Goal: Find specific page/section: Find specific page/section

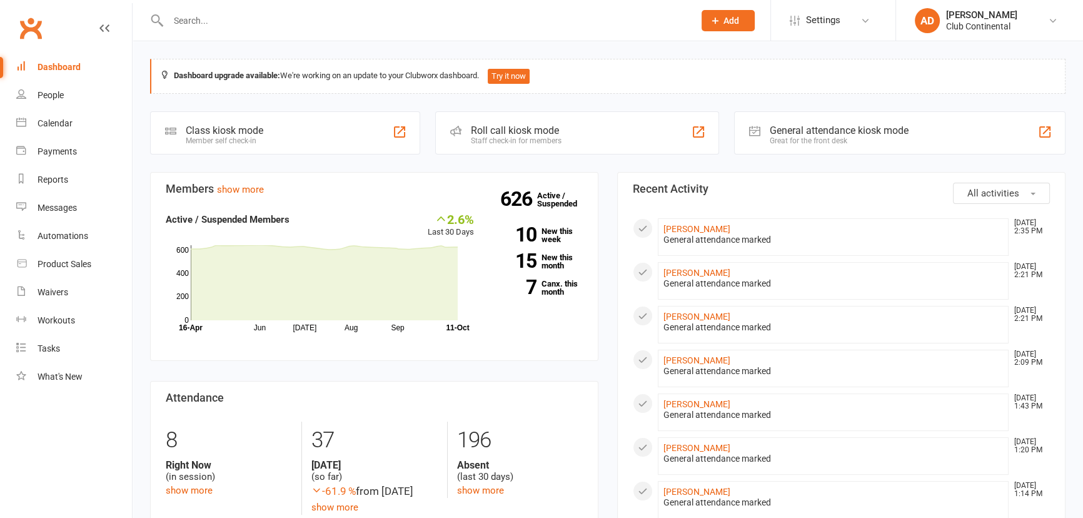
click at [280, 28] on input "text" at bounding box center [424, 21] width 521 height 18
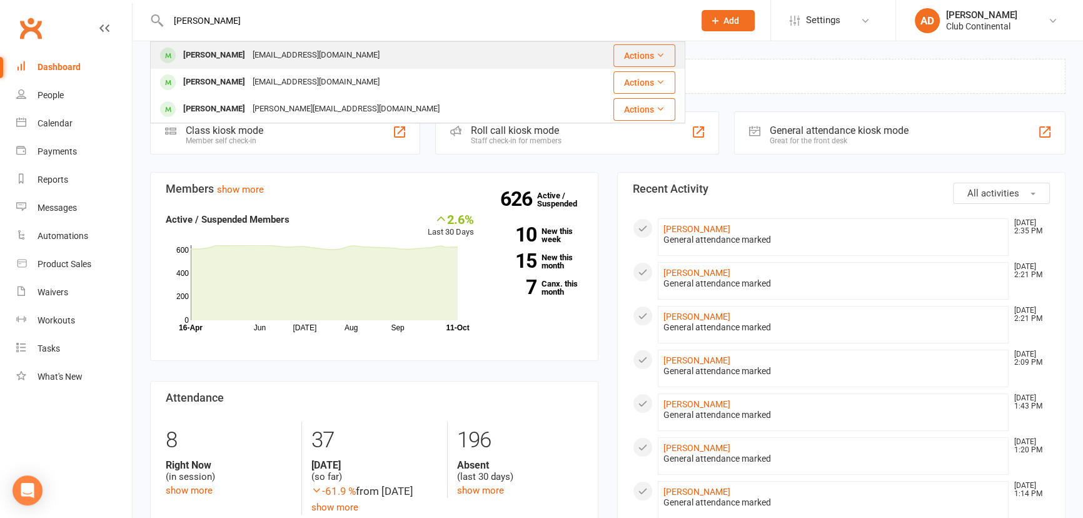
type input "swain"
click at [222, 58] on div "Michael Swain" at bounding box center [213, 55] width 69 height 18
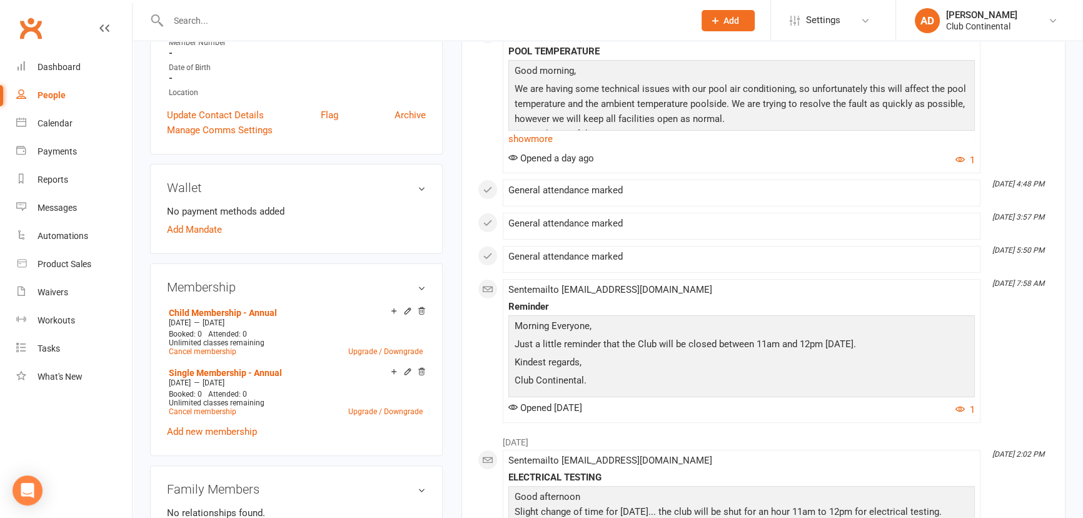
scroll to position [284, 0]
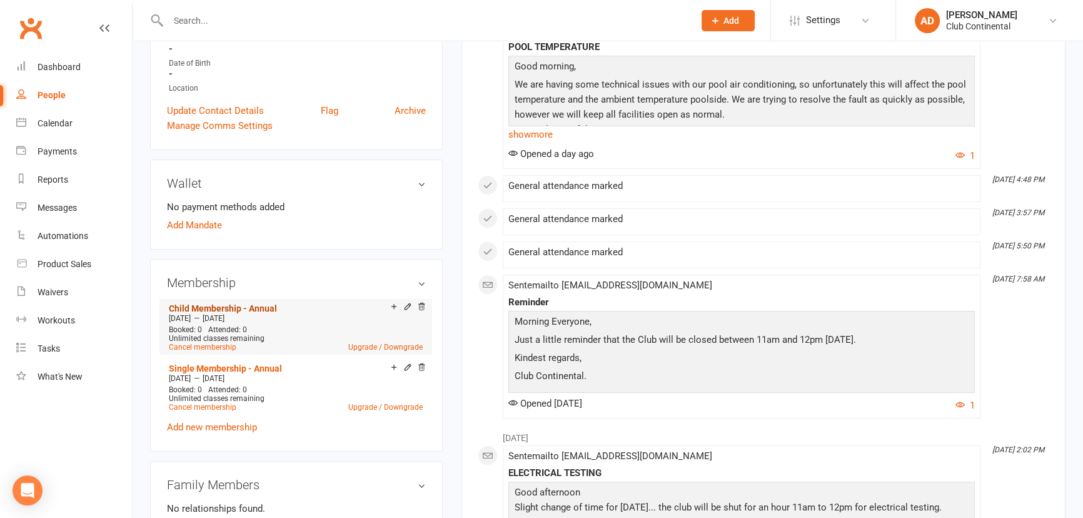
click at [206, 305] on link "Child Membership - Annual" at bounding box center [223, 308] width 108 height 10
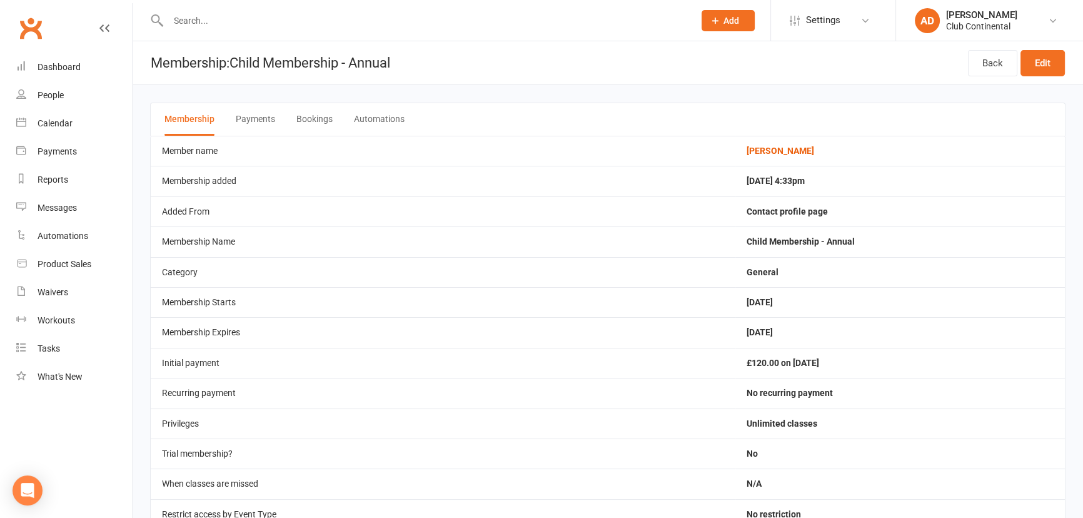
click at [104, 27] on icon at bounding box center [104, 28] width 10 height 10
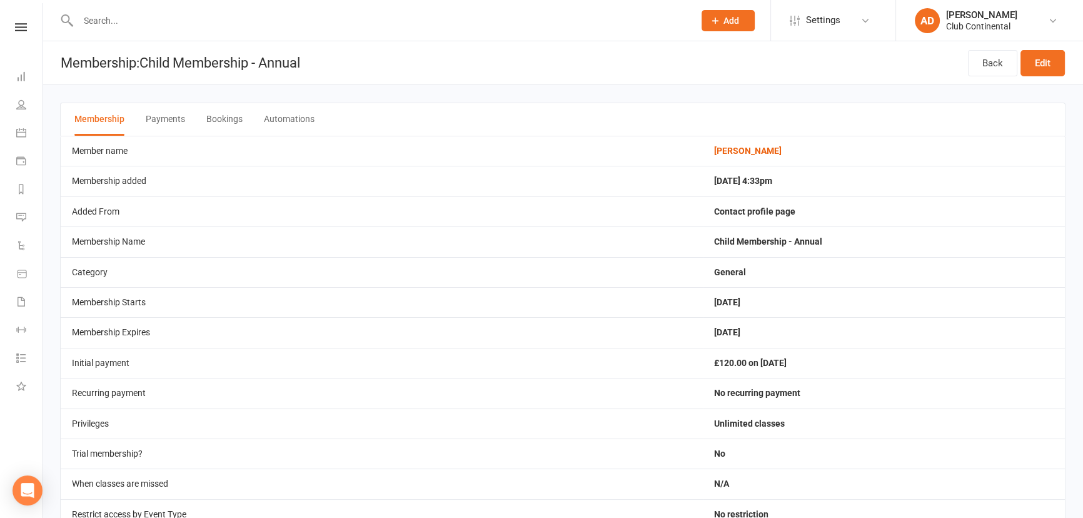
click at [24, 21] on nav "Clubworx Dashboard People Calendar Payments Reports Messages Automations Produc…" at bounding box center [21, 262] width 43 height 518
click at [22, 19] on nav "Clubworx Dashboard People Calendar Payments Reports Messages Automations Produc…" at bounding box center [21, 262] width 43 height 518
click at [23, 26] on icon at bounding box center [21, 27] width 12 height 8
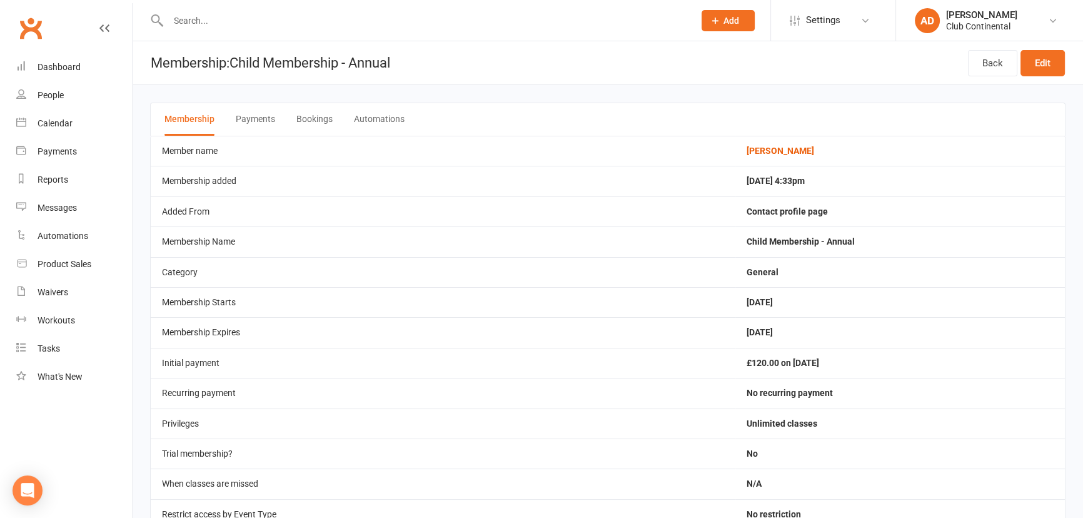
click at [33, 19] on link "Clubworx" at bounding box center [30, 28] width 31 height 31
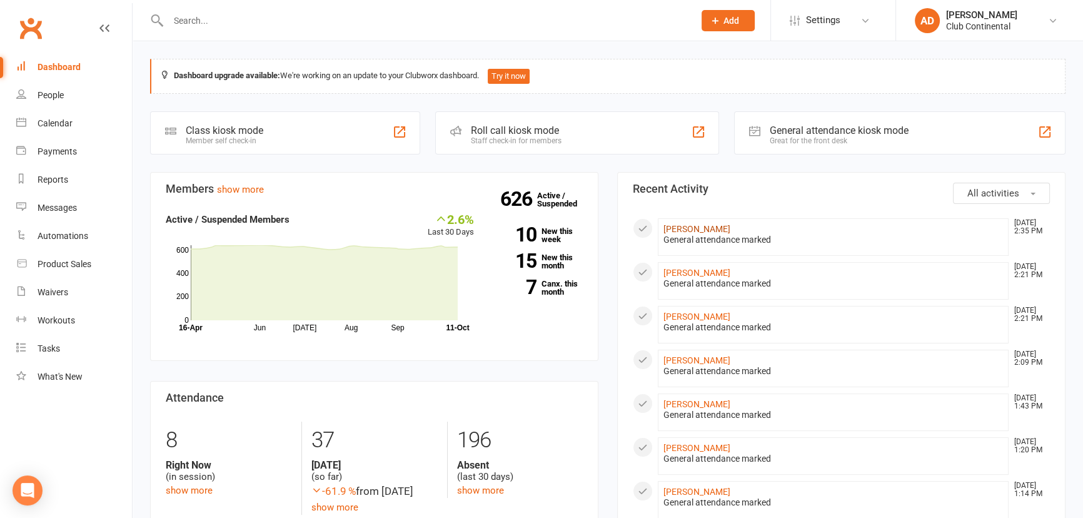
click at [687, 225] on link "Michael Swain" at bounding box center [697, 229] width 67 height 10
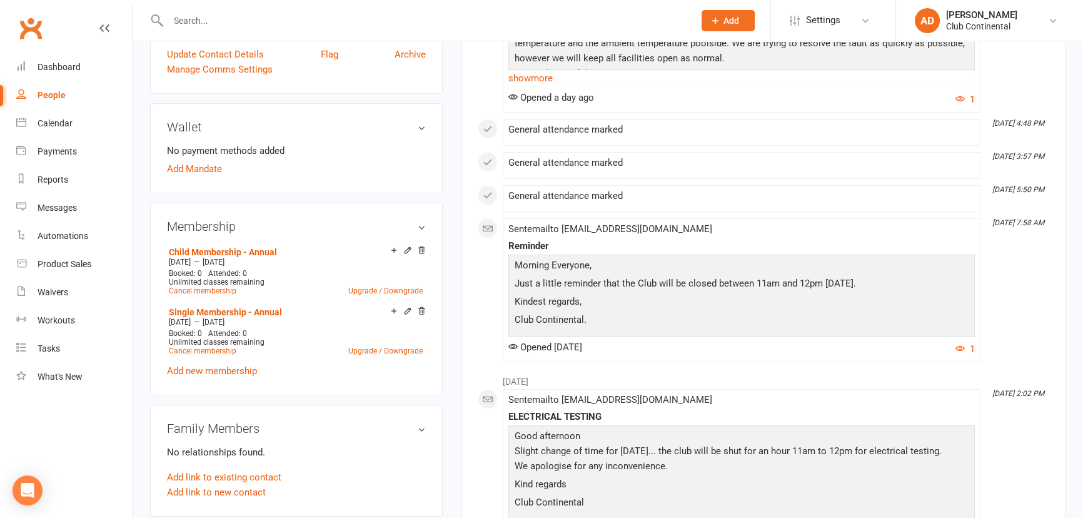
scroll to position [341, 0]
click at [194, 314] on link "Single Membership - Annual" at bounding box center [225, 311] width 113 height 10
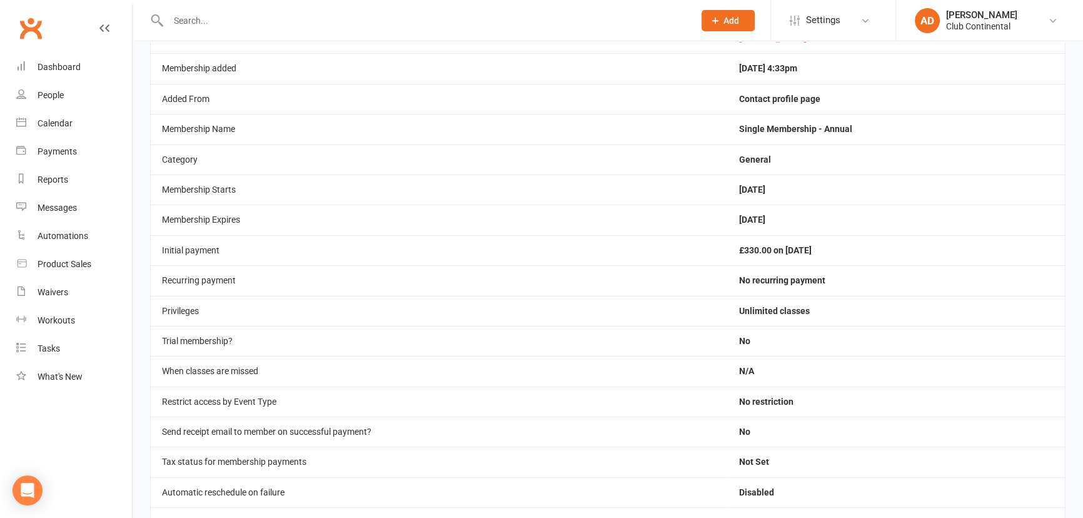
scroll to position [113, 0]
click at [40, 31] on link "Clubworx" at bounding box center [30, 28] width 31 height 31
